Goal: Task Accomplishment & Management: Manage account settings

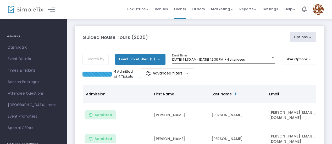
click at [243, 58] on span "[DATE] 11:30 AM - [DATE] 12:30 PM • 4 attendees" at bounding box center [208, 60] width 73 height 4
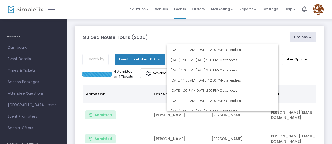
scroll to position [2389, 0]
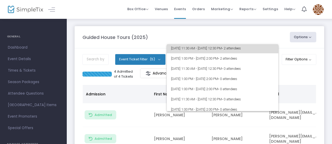
click at [241, 49] on span "• 2 attendees" at bounding box center [231, 48] width 19 height 4
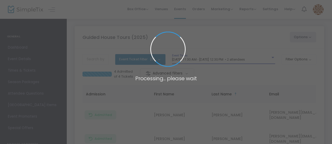
scroll to position [2388, 0]
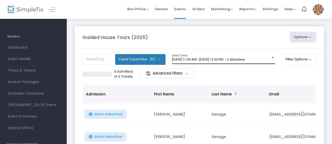
click at [250, 56] on div "[DATE] 11:30 AM - [DATE] 12:30 PM • 2 attendees Event Times" at bounding box center [223, 59] width 103 height 10
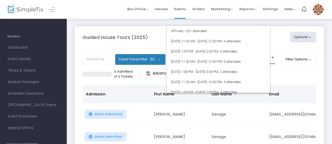
scroll to position [2360, 0]
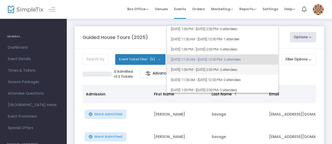
click at [252, 67] on span "[DATE] 1:00 PM - [DATE] 2:00 PM • 2 attendees" at bounding box center [222, 70] width 103 height 10
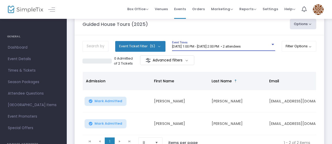
scroll to position [11, 0]
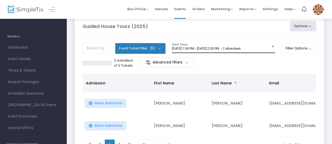
click at [266, 51] on div "[DATE] 1:00 PM - [DATE] 2:00 PM • 2 attendees Event Times" at bounding box center [223, 48] width 103 height 10
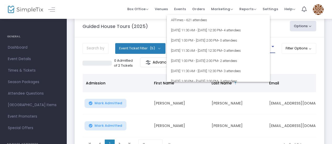
scroll to position [2370, 0]
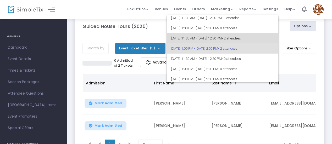
click at [256, 41] on span "[DATE] 11:30 AM - [DATE] 12:30 PM • 2 attendees" at bounding box center [222, 38] width 103 height 10
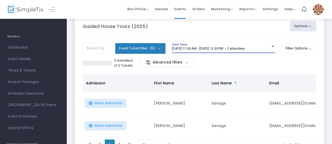
click at [245, 48] on span "[DATE] 11:30 AM - [DATE] 12:30 PM • 2 attendees" at bounding box center [208, 49] width 73 height 4
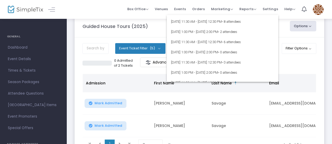
scroll to position [2314, 0]
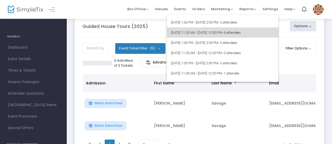
click at [251, 29] on span "[DATE] 11:30 AM - [DATE] 12:30 PM • 6 attendees" at bounding box center [222, 32] width 103 height 10
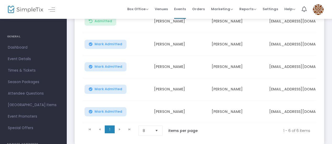
scroll to position [117, 0]
